Goal: Check status: Check status

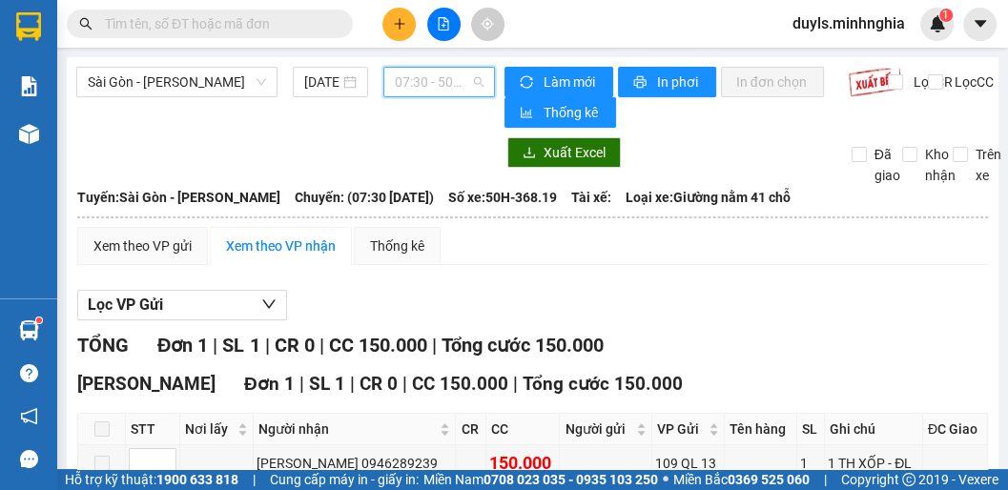
click at [466, 93] on span "07:30 - 50H-368.19" at bounding box center [439, 82] width 89 height 29
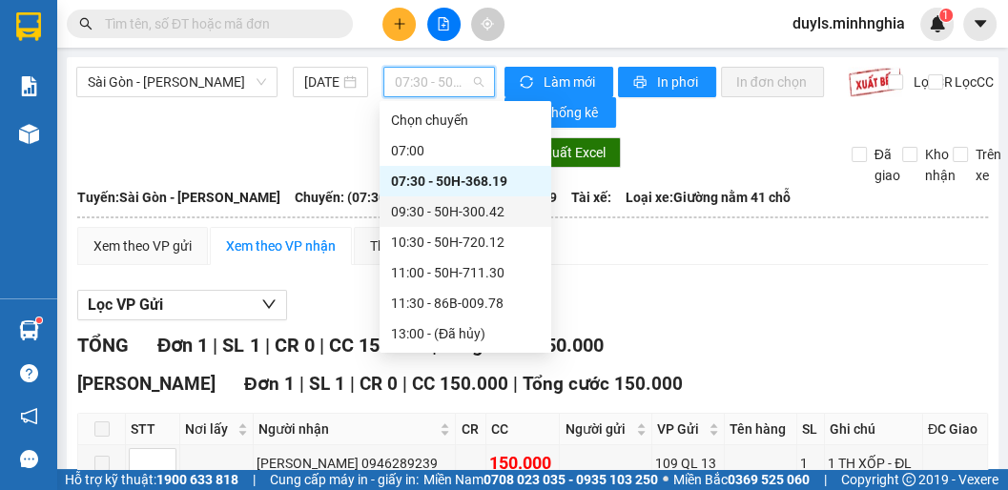
click at [481, 203] on div "09:30 - 50H-300.42" at bounding box center [465, 211] width 149 height 21
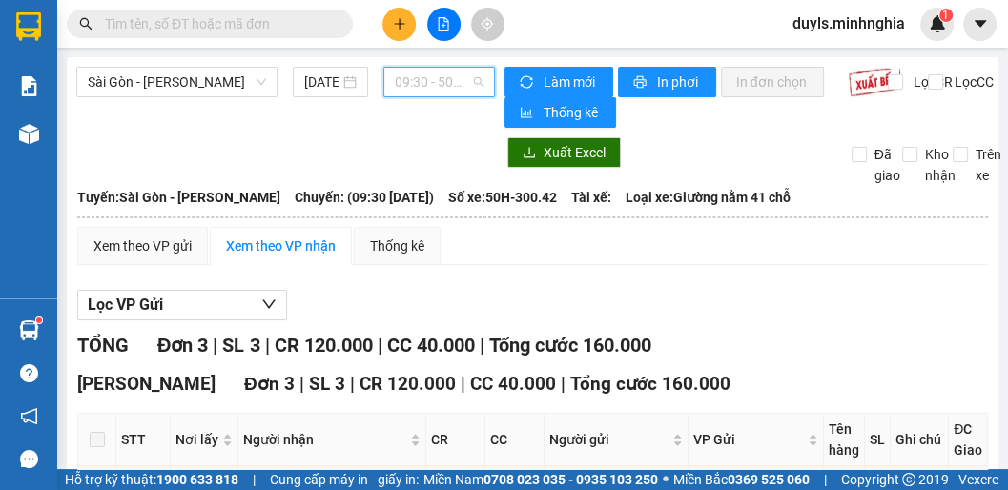
click at [426, 87] on span "09:30 - 50H-300.42" at bounding box center [439, 82] width 89 height 29
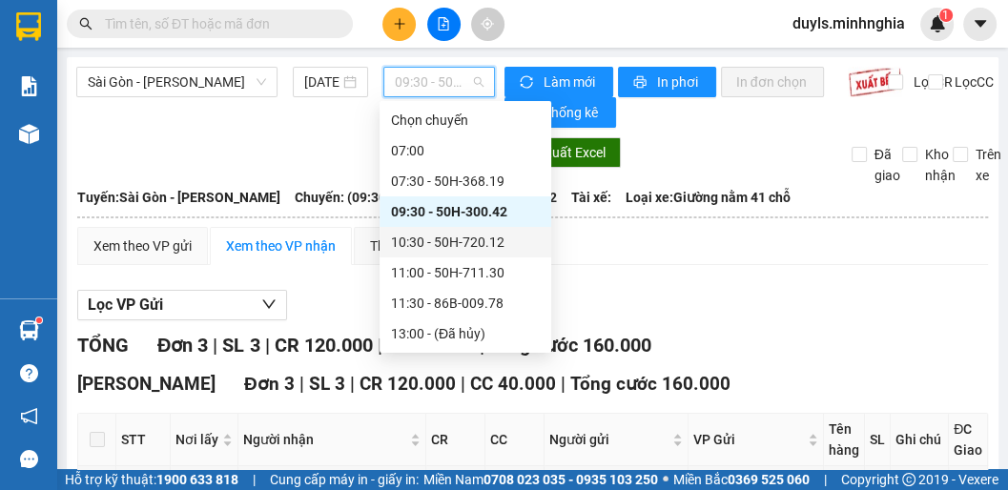
click at [489, 245] on div "10:30 - 50H-720.12" at bounding box center [465, 242] width 149 height 21
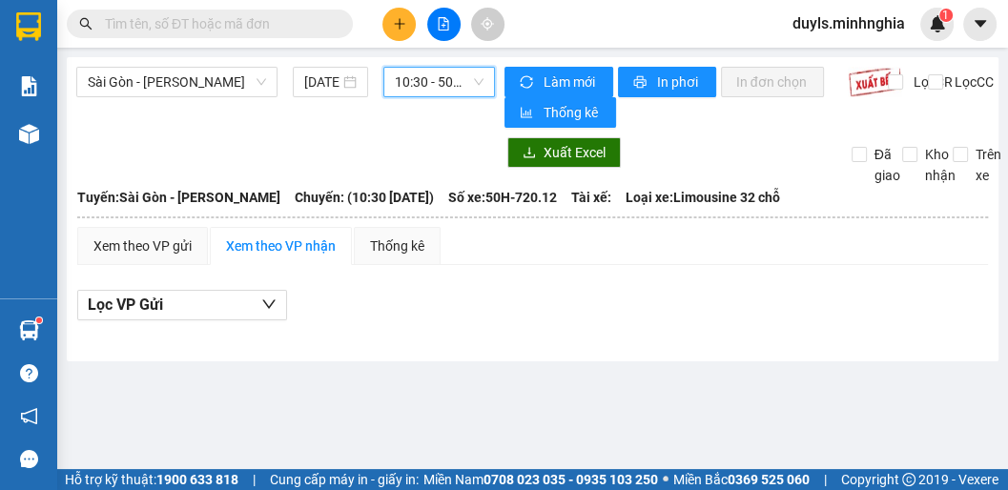
click at [425, 85] on span "10:30 - 50H-720.12" at bounding box center [439, 82] width 89 height 29
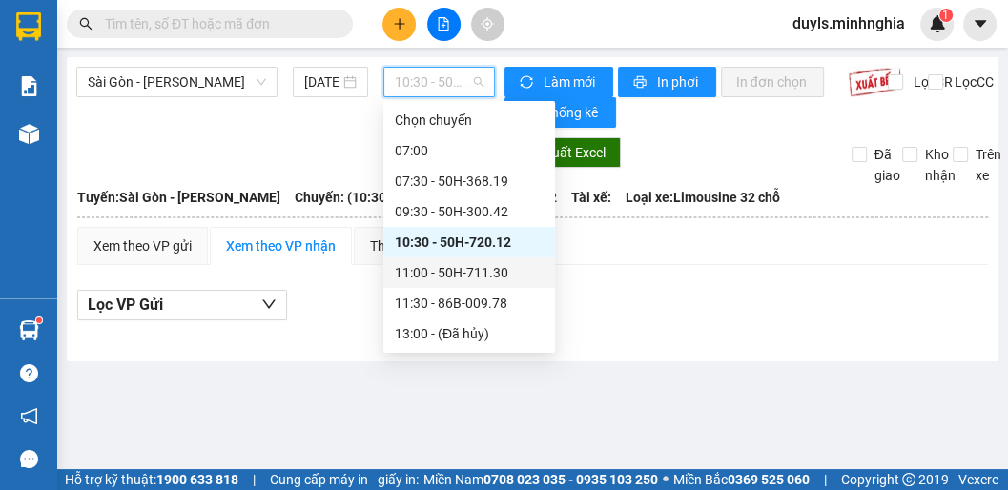
click at [493, 280] on div "11:00 - 50H-711.30" at bounding box center [469, 272] width 149 height 21
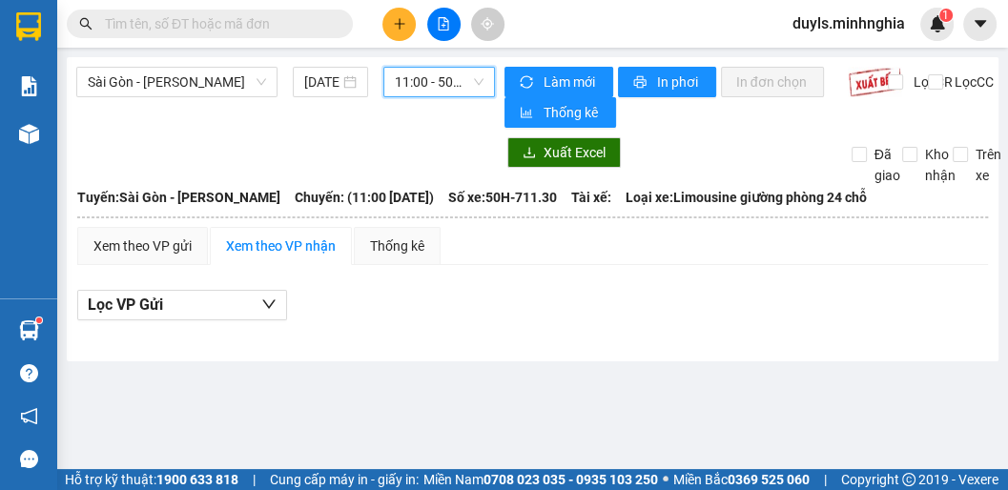
click at [433, 90] on span "11:00 - 50H-711.30" at bounding box center [439, 82] width 89 height 29
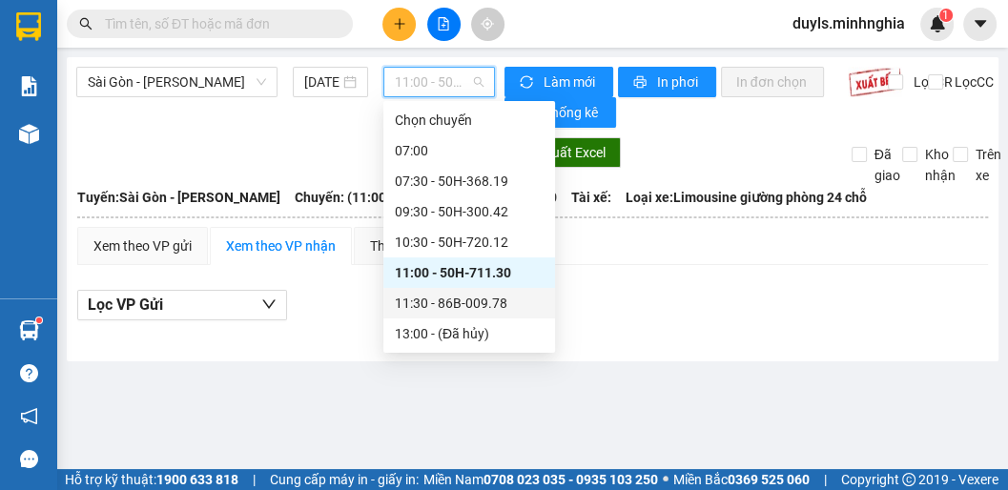
click at [488, 295] on div "11:30 - 86B-009.78" at bounding box center [469, 303] width 149 height 21
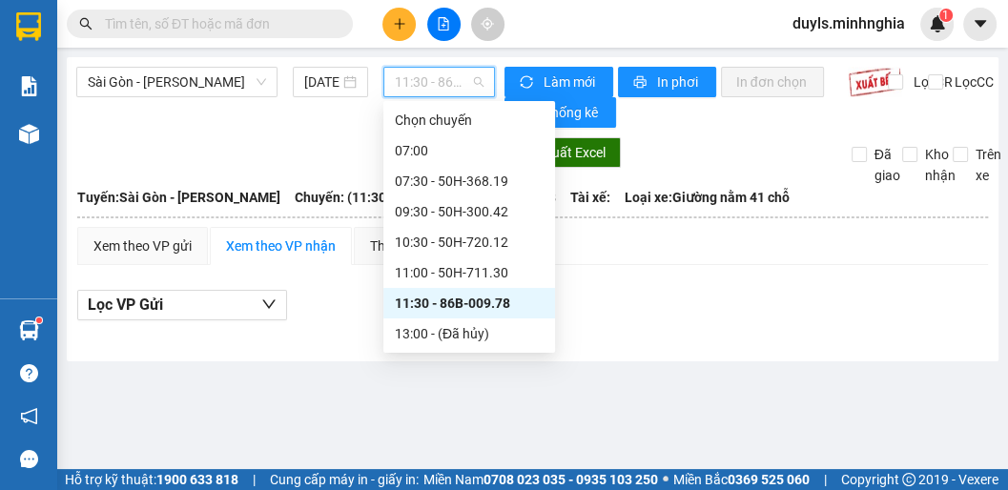
click at [421, 89] on span "11:30 - 86B-009.78" at bounding box center [439, 82] width 89 height 29
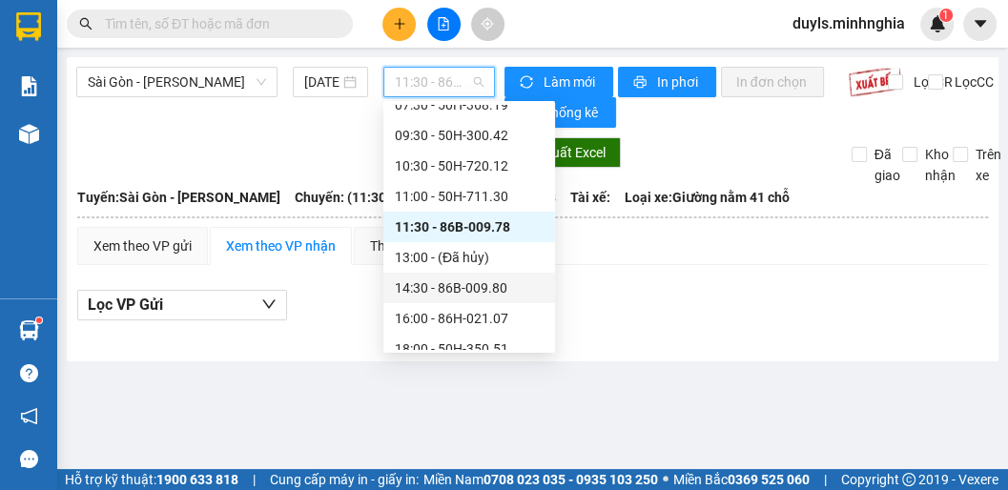
click at [468, 291] on div "14:30 - 86B-009.80" at bounding box center [469, 288] width 149 height 21
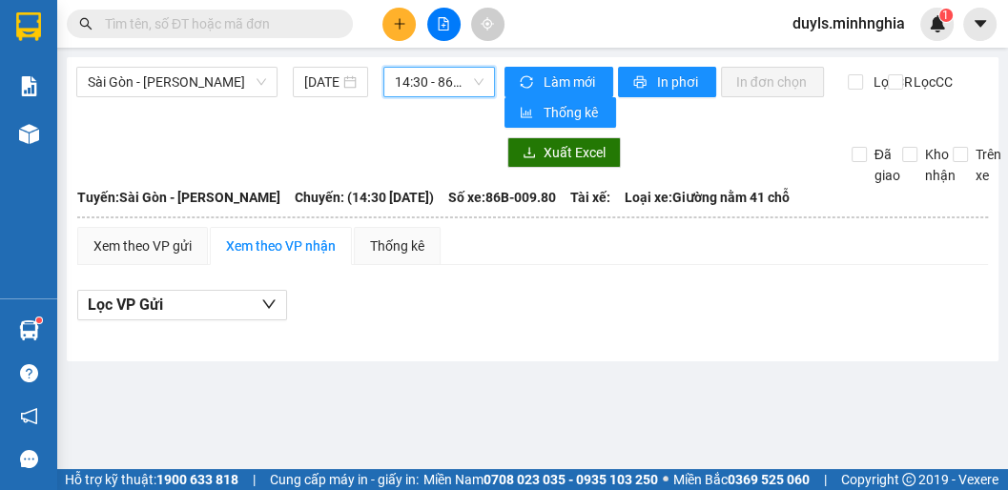
click at [439, 96] on div "14:30 - 86B-009.80" at bounding box center [440, 82] width 112 height 31
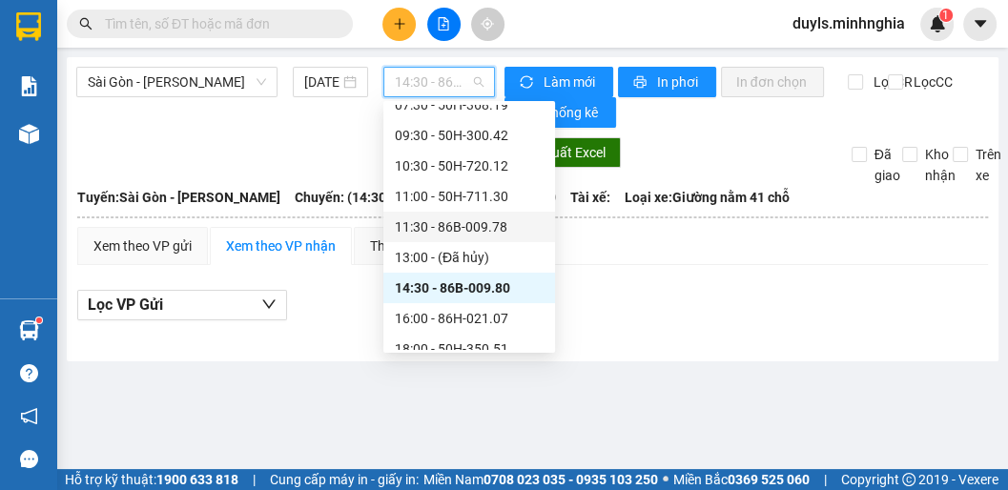
click at [468, 235] on div "11:30 - 86B-009.78" at bounding box center [469, 227] width 149 height 21
